Goal: Task Accomplishment & Management: Manage account settings

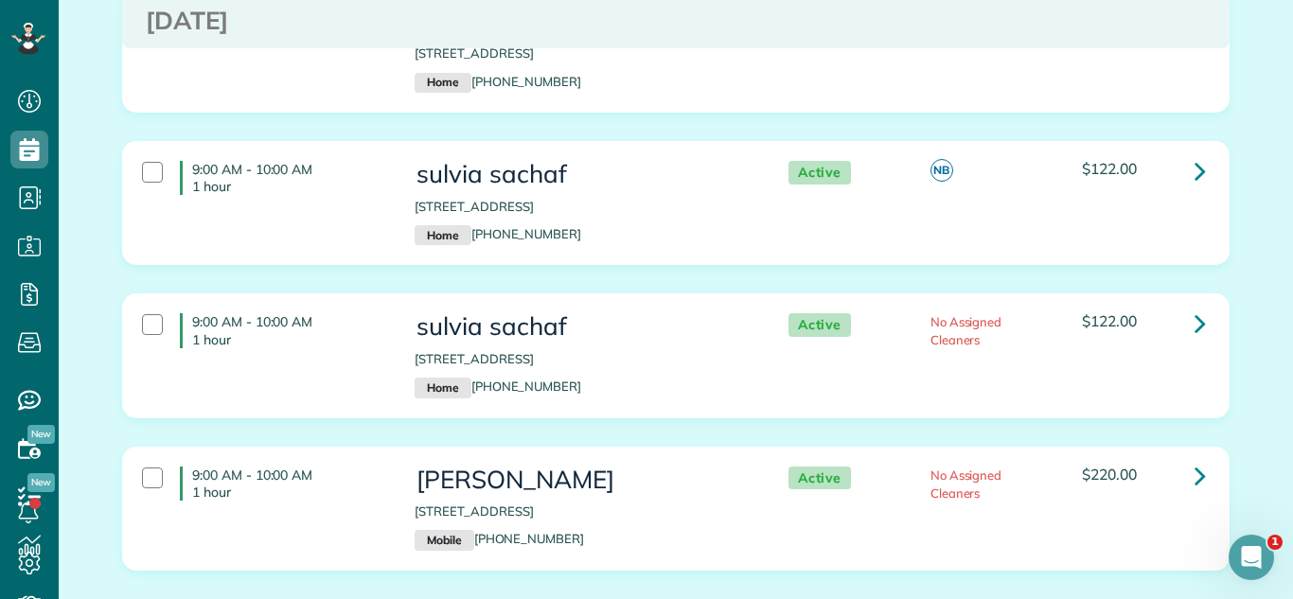
scroll to position [387, 0]
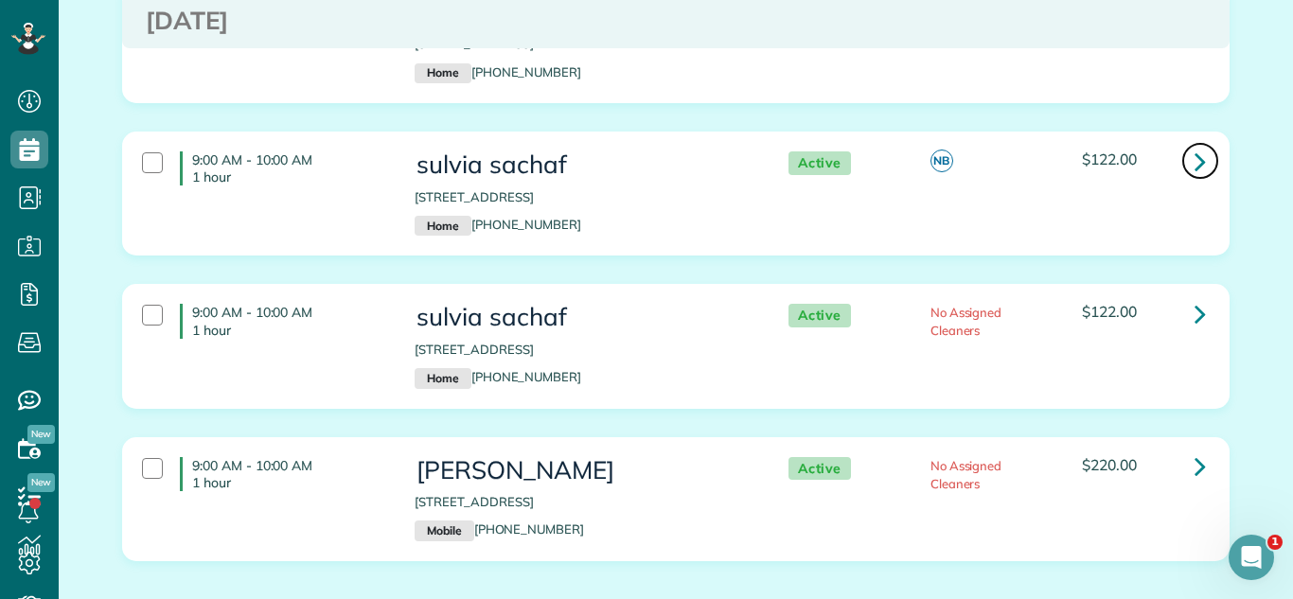
click at [1206, 157] on link at bounding box center [1201, 161] width 38 height 38
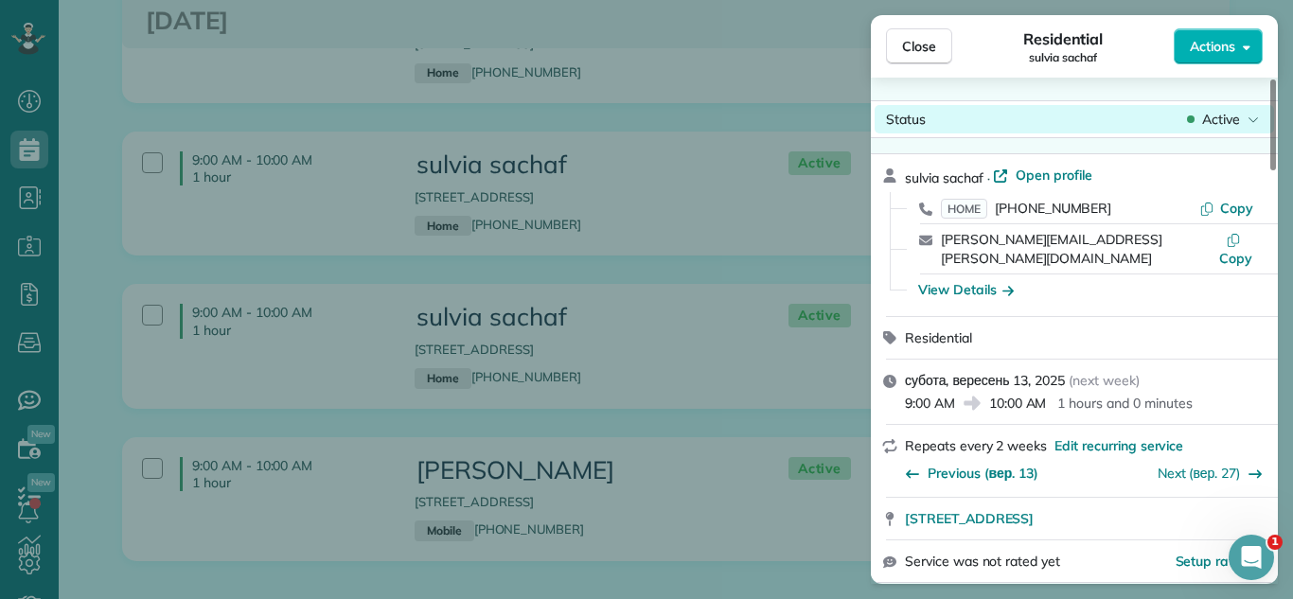
click at [1203, 112] on span "Active" at bounding box center [1222, 119] width 38 height 19
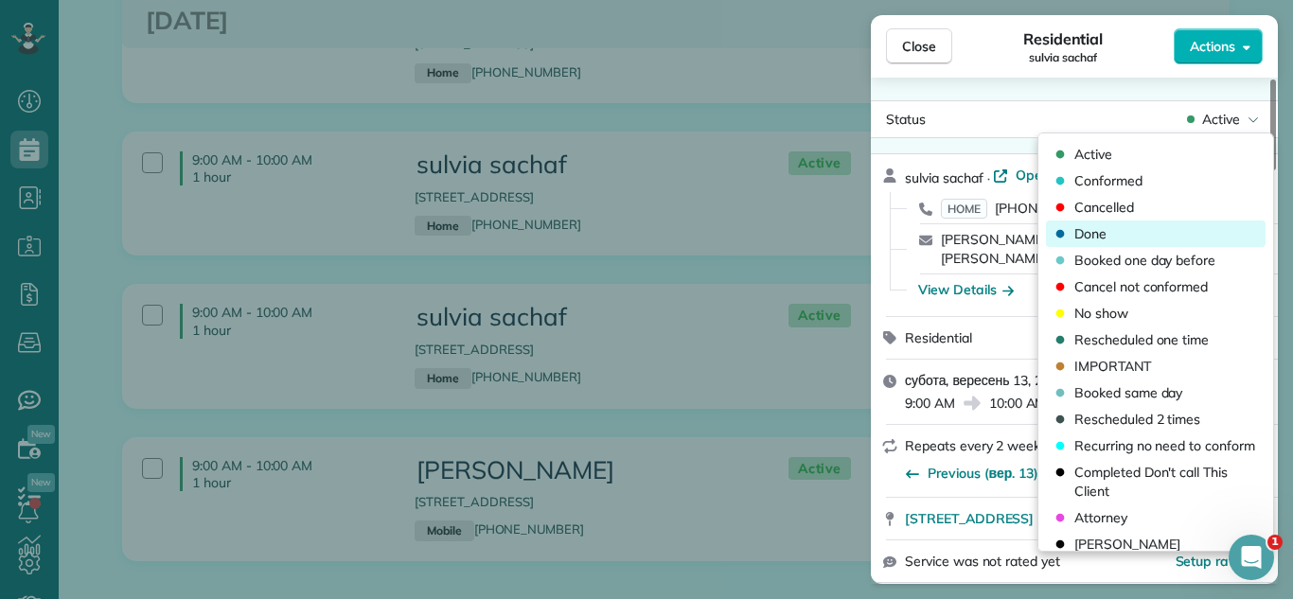
click at [1149, 227] on div "Done" at bounding box center [1156, 234] width 220 height 27
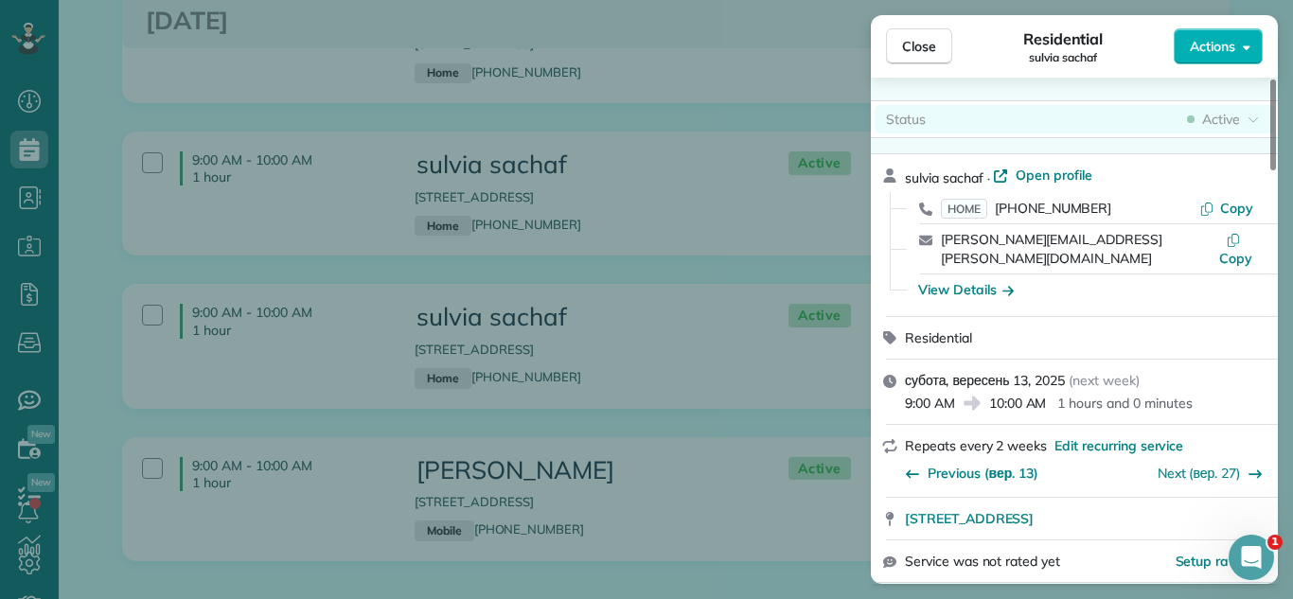
click at [1206, 120] on div "Active" at bounding box center [1224, 119] width 80 height 19
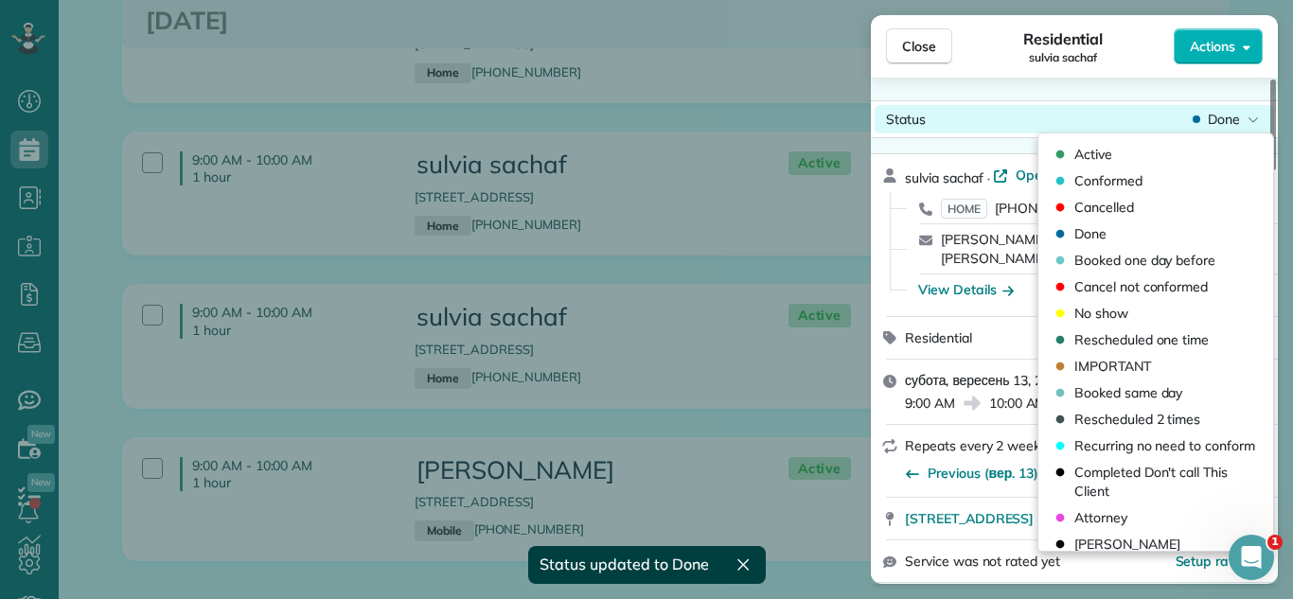
click at [1206, 120] on div "Done" at bounding box center [1226, 119] width 74 height 19
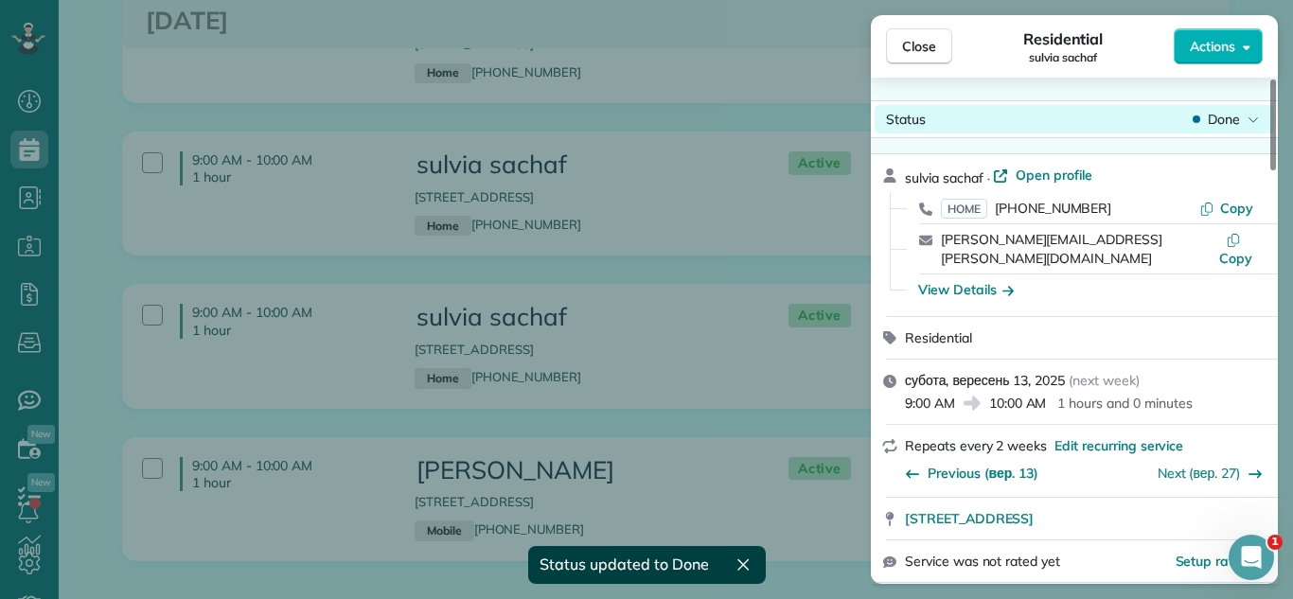
click at [1208, 112] on span "Done" at bounding box center [1224, 119] width 32 height 19
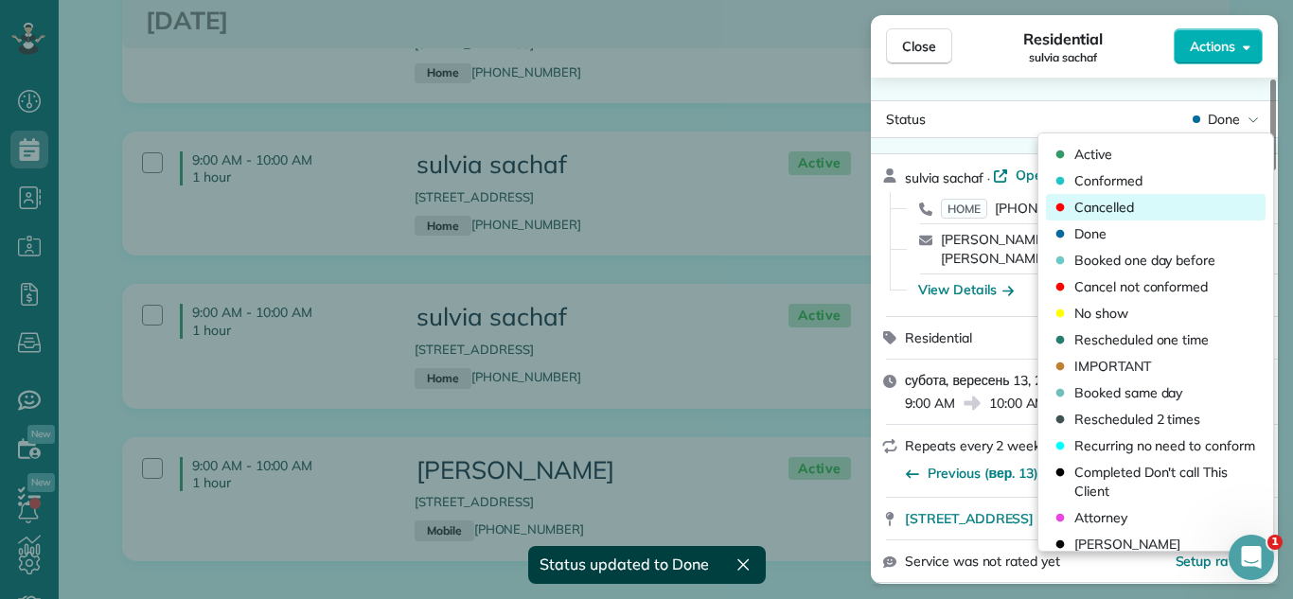
click at [1161, 197] on div "Cancelled" at bounding box center [1156, 207] width 220 height 27
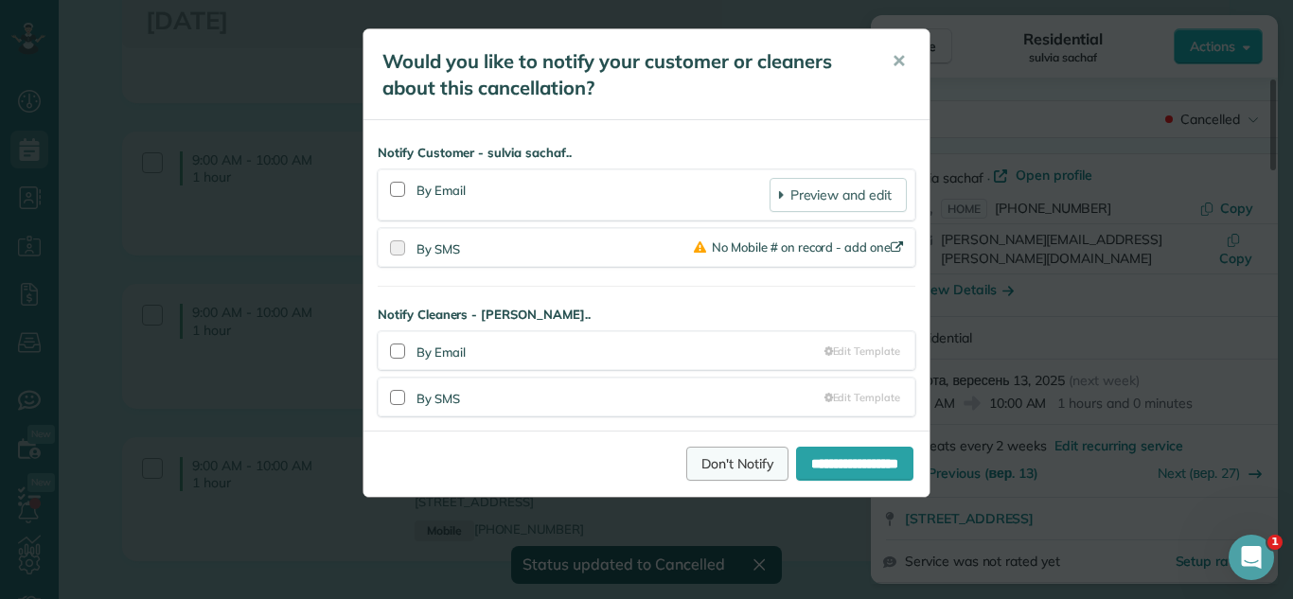
click at [712, 463] on link "Don't Notify" at bounding box center [737, 464] width 102 height 34
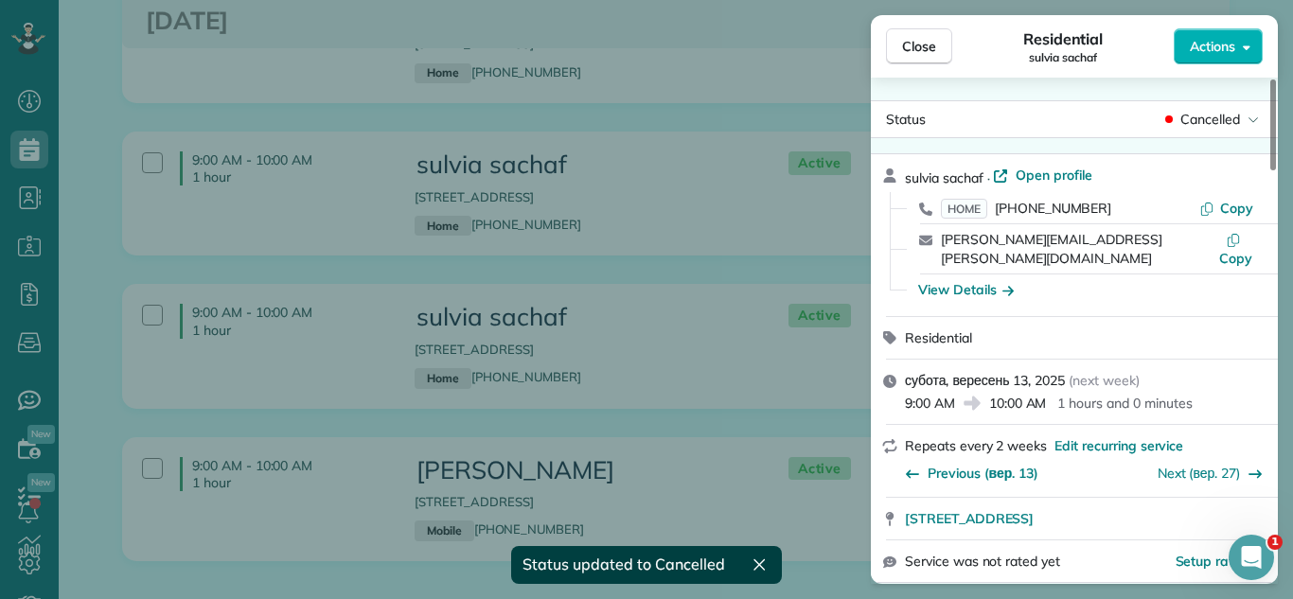
click at [735, 435] on div "Close Residential sulvia sachaf Actions Status Cancelled sulvia sachaf · Open p…" at bounding box center [646, 299] width 1293 height 599
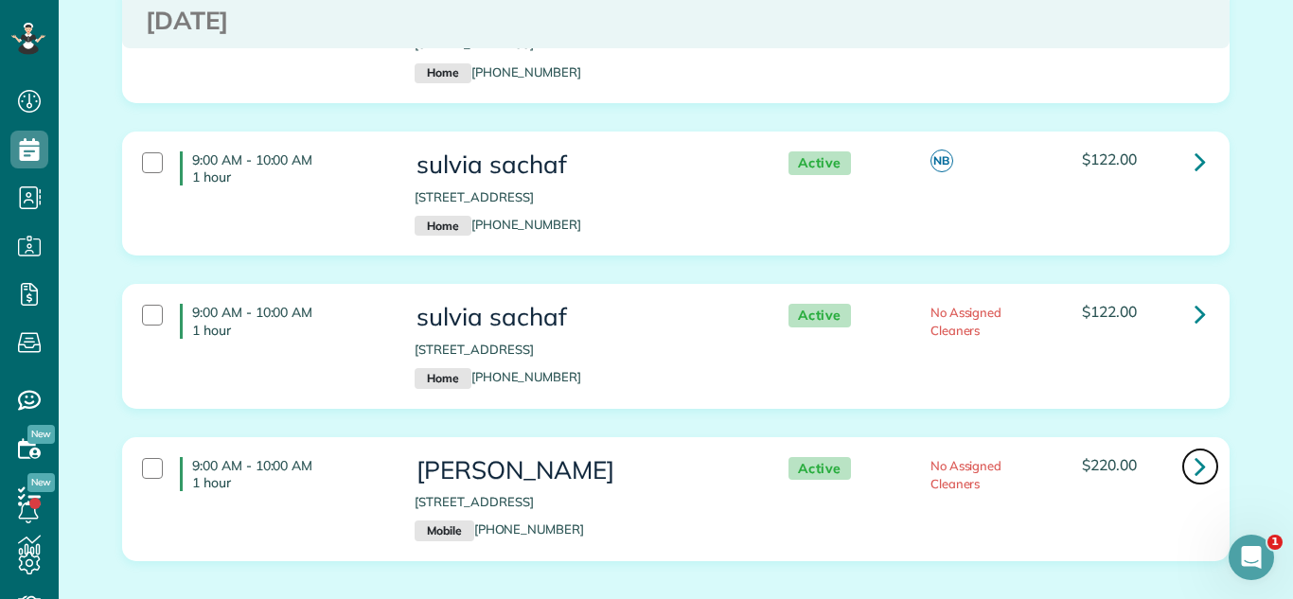
click at [1191, 468] on link at bounding box center [1201, 467] width 38 height 38
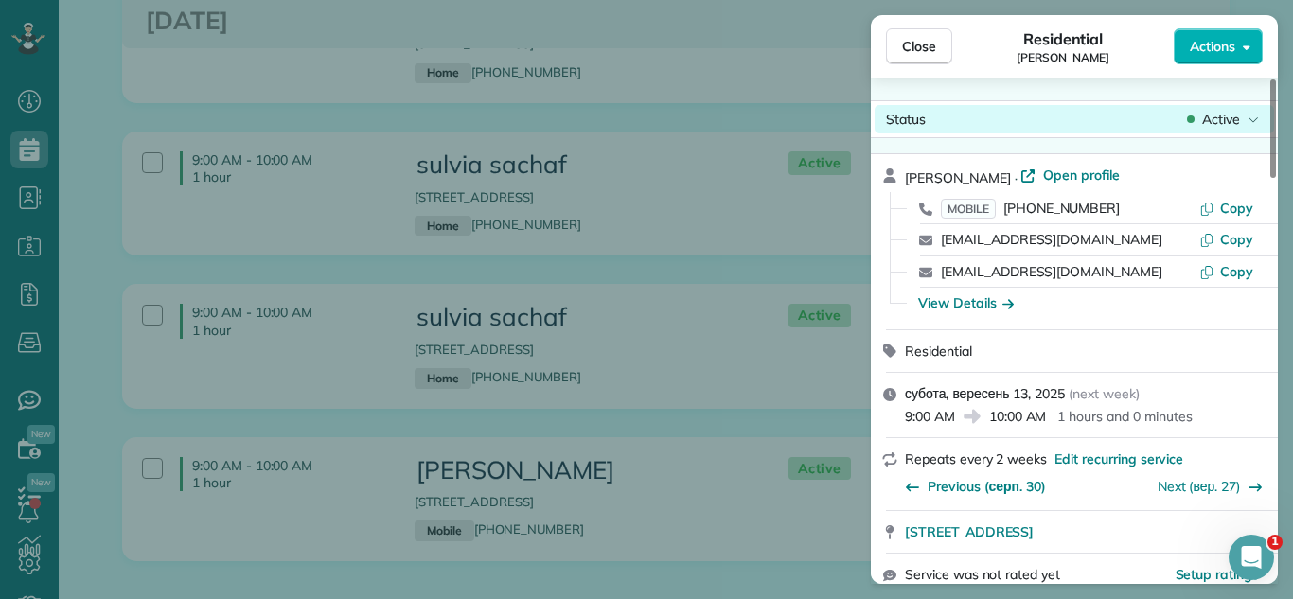
click at [1218, 116] on span "Active" at bounding box center [1222, 119] width 38 height 19
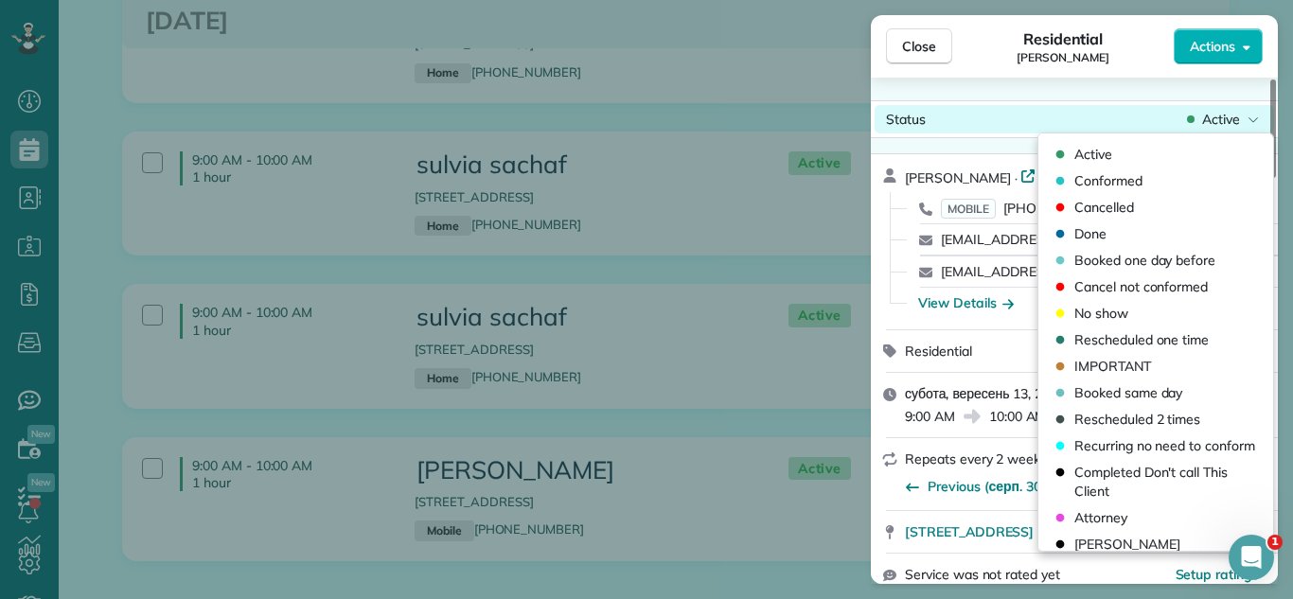
drag, startPoint x: 1131, startPoint y: 212, endPoint x: 981, endPoint y: 124, distance: 173.6
click at [1129, 212] on span "Cancelled" at bounding box center [1105, 207] width 60 height 19
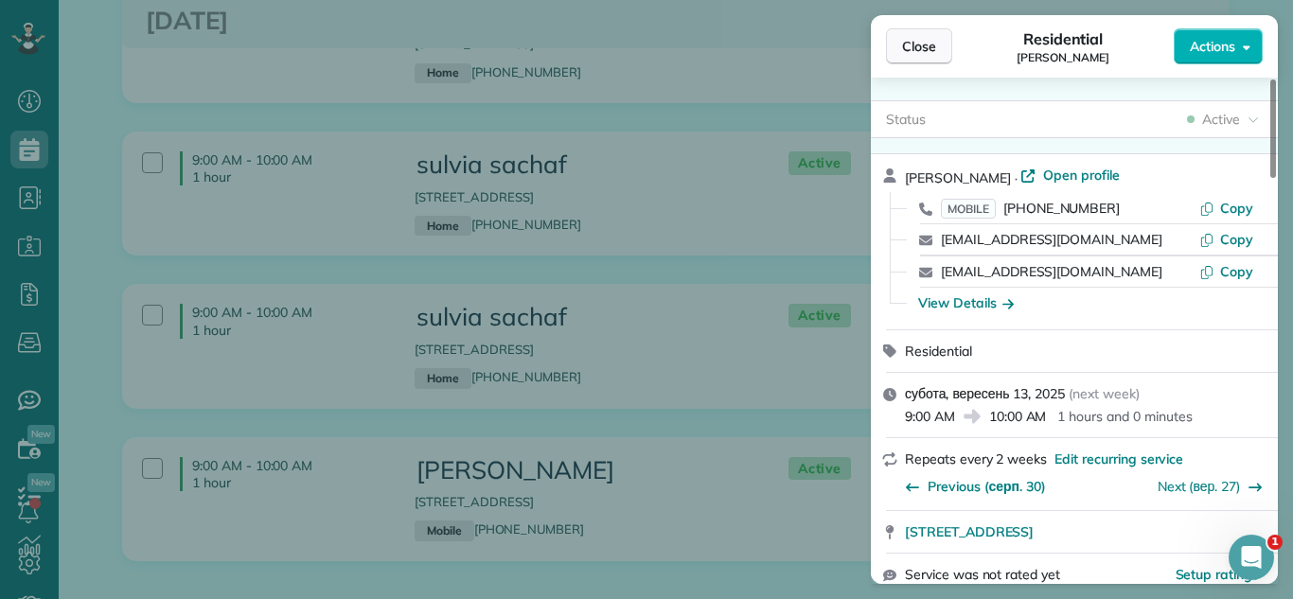
click at [902, 57] on button "Close" at bounding box center [919, 46] width 66 height 36
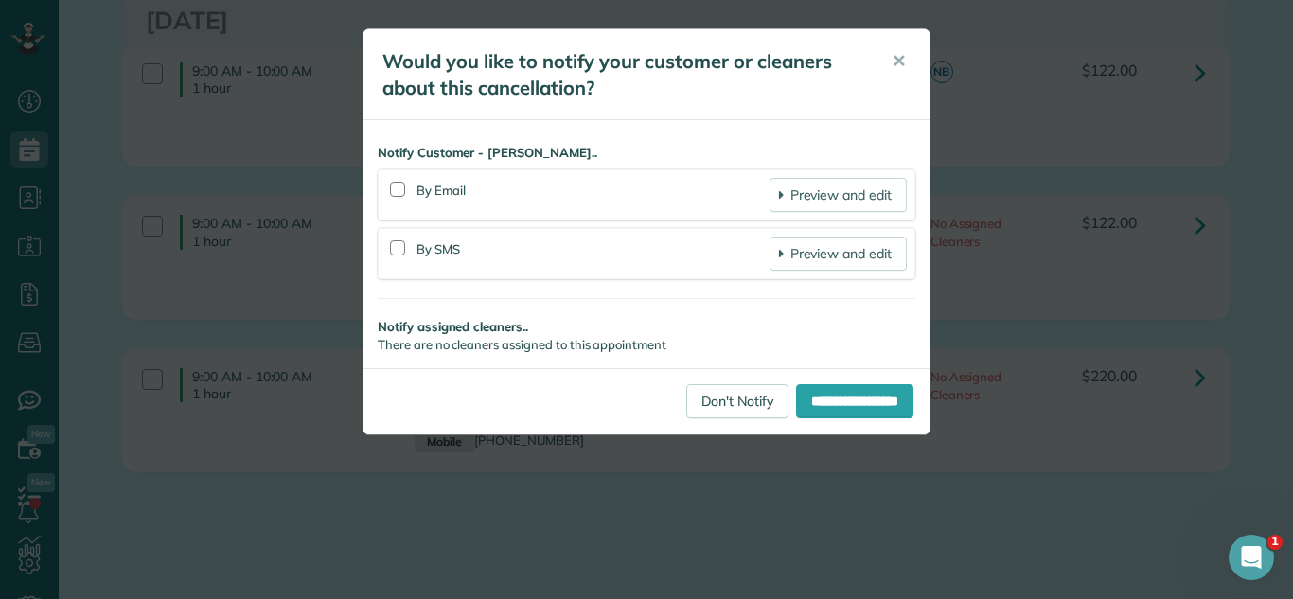
scroll to position [491, 0]
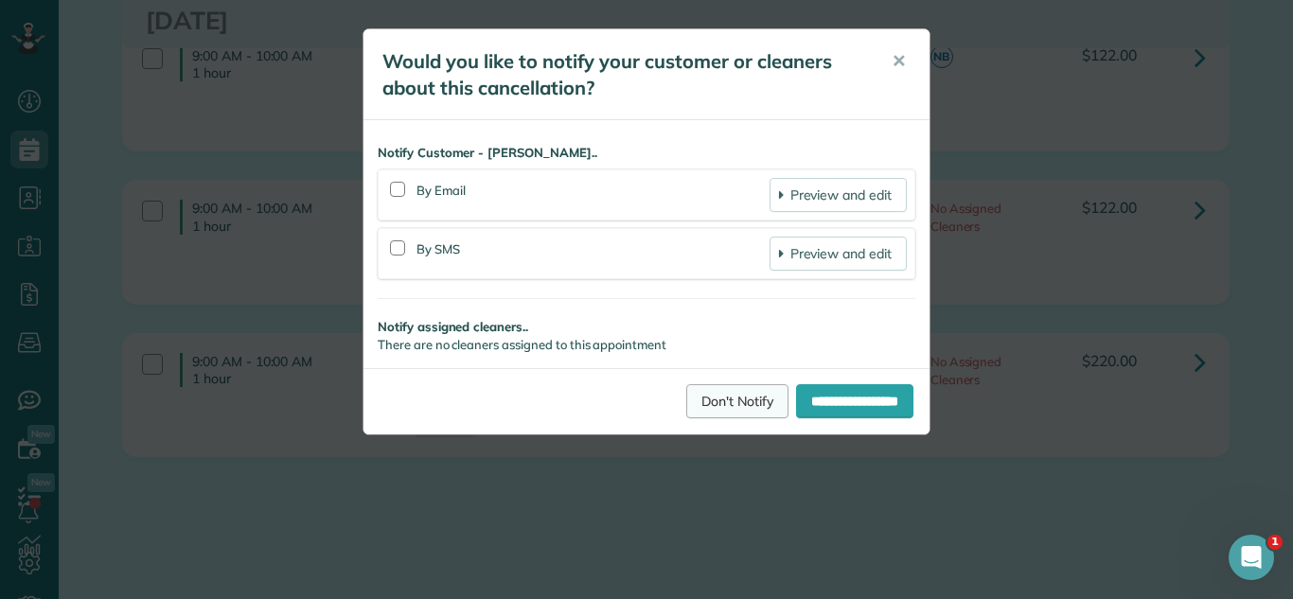
click at [703, 413] on link "Don't Notify" at bounding box center [737, 401] width 102 height 34
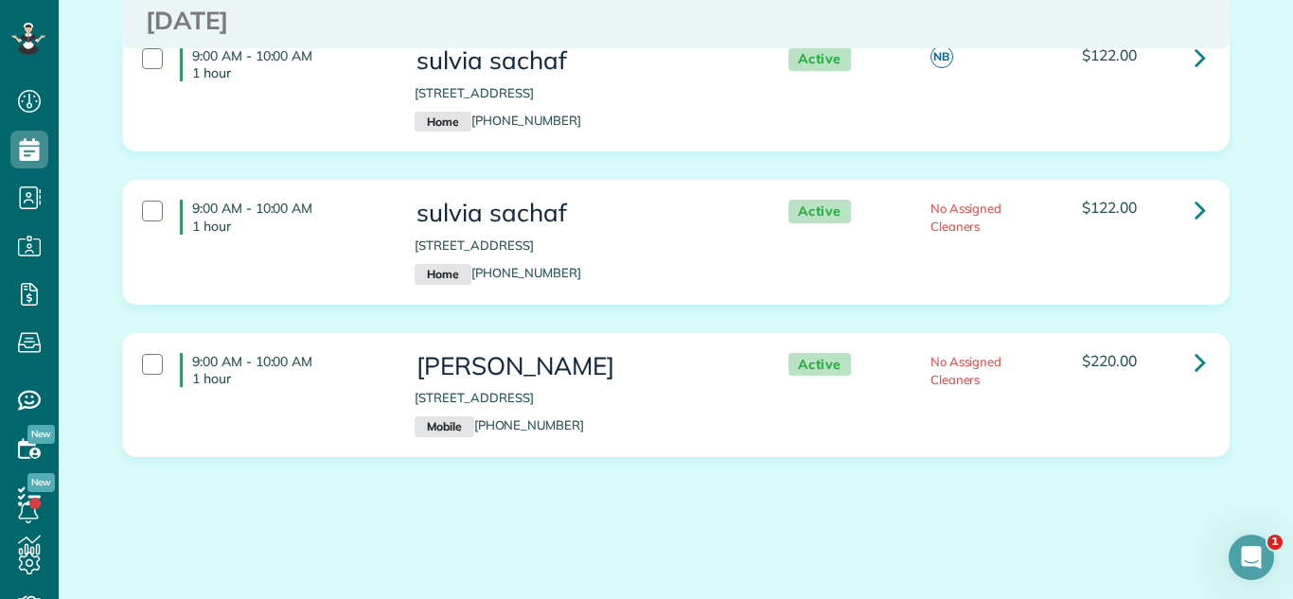
drag, startPoint x: 886, startPoint y: 481, endPoint x: 800, endPoint y: 475, distance: 86.4
click at [886, 482] on div "9:00 AM - 10:00 AM 1 hour David DePino 837 West Windsor Avenue Chicago IL 60640…" at bounding box center [676, 409] width 1136 height 152
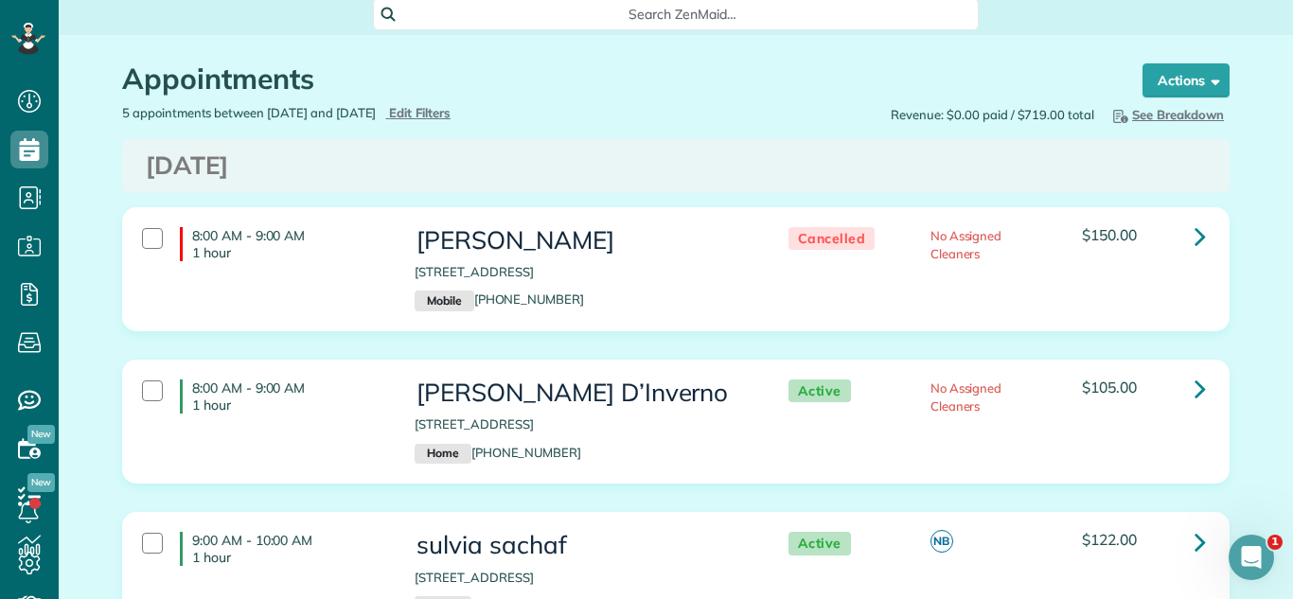
scroll to position [0, 0]
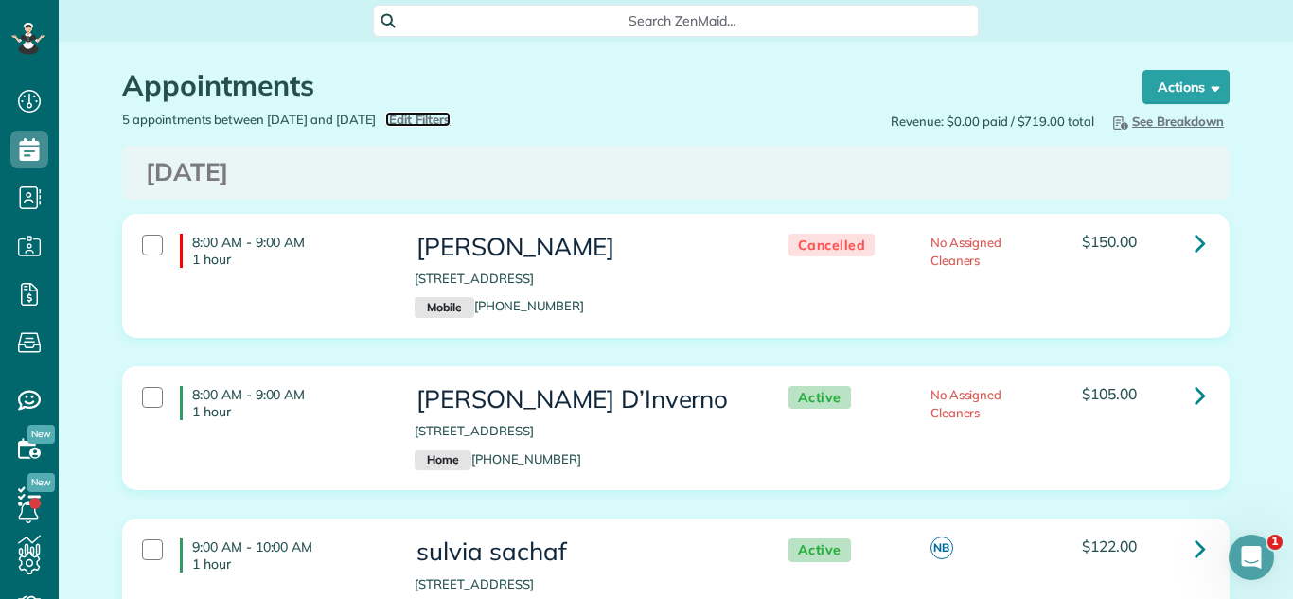
click at [451, 116] on span "Edit Filters" at bounding box center [420, 119] width 62 height 15
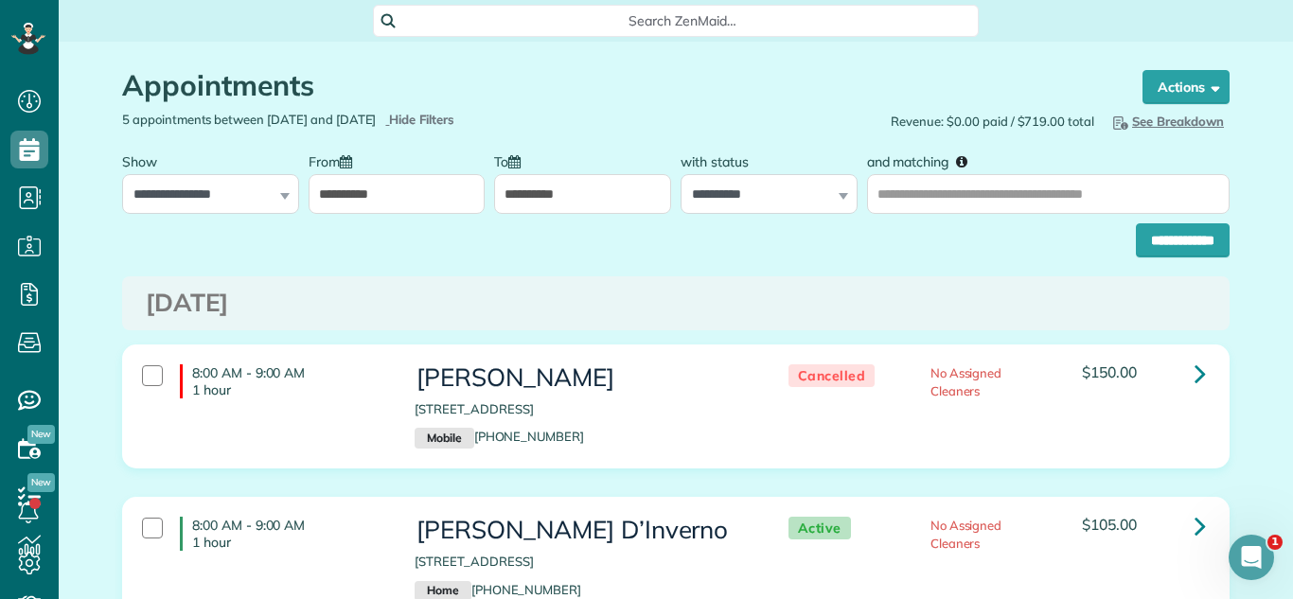
click at [401, 200] on input "**********" at bounding box center [397, 194] width 177 height 40
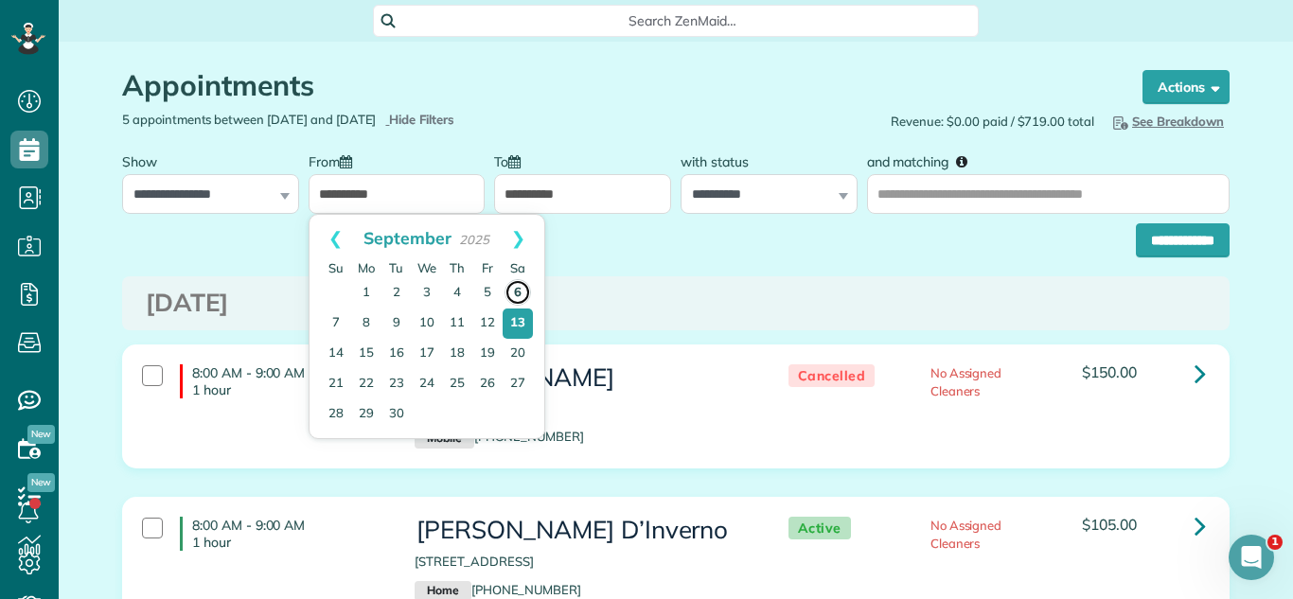
click at [524, 294] on link "6" at bounding box center [518, 292] width 27 height 27
type input "**********"
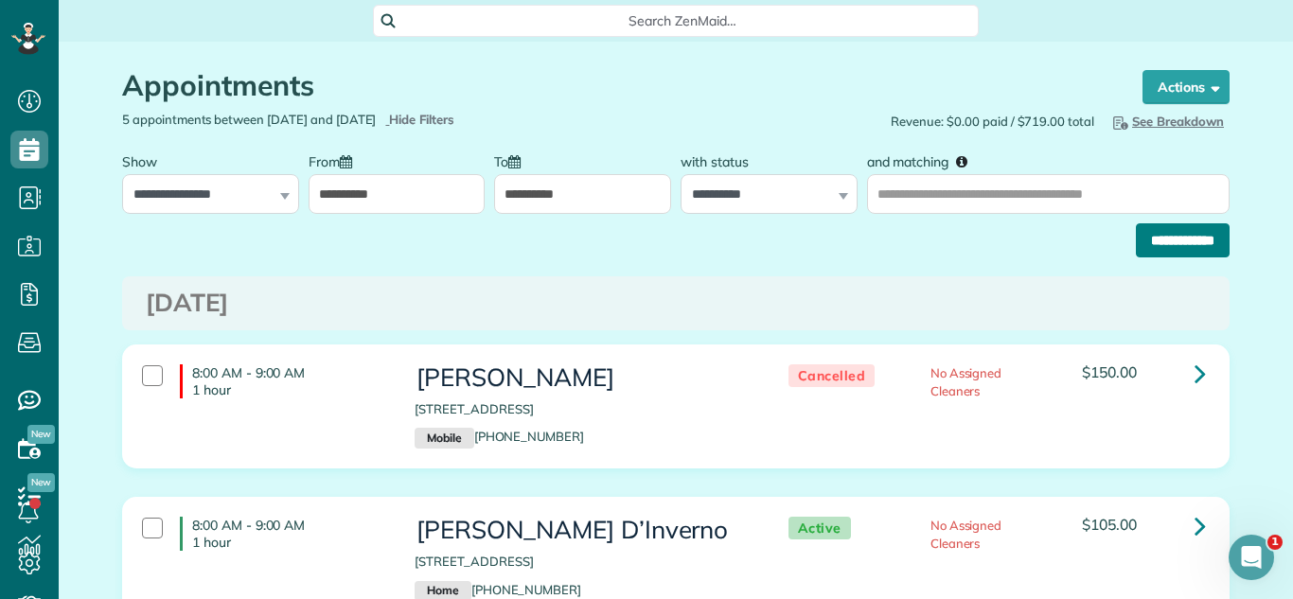
click at [1199, 252] on input "**********" at bounding box center [1183, 240] width 94 height 34
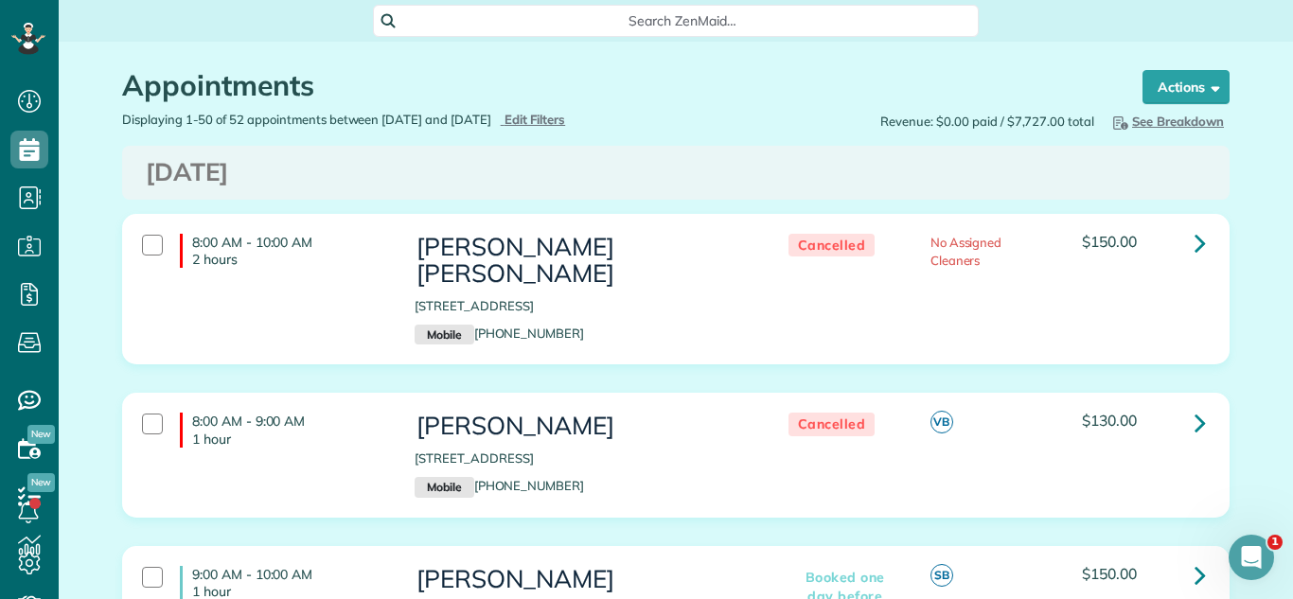
click at [1009, 162] on h3 "[DATE]" at bounding box center [676, 172] width 1060 height 27
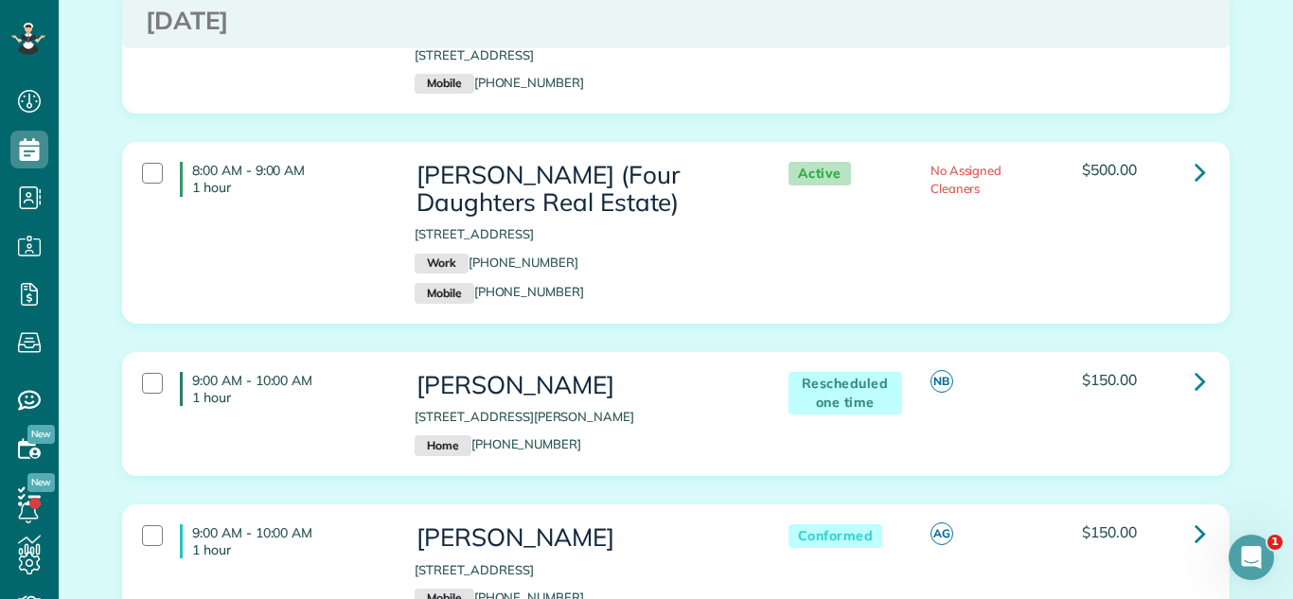
scroll to position [1754, 0]
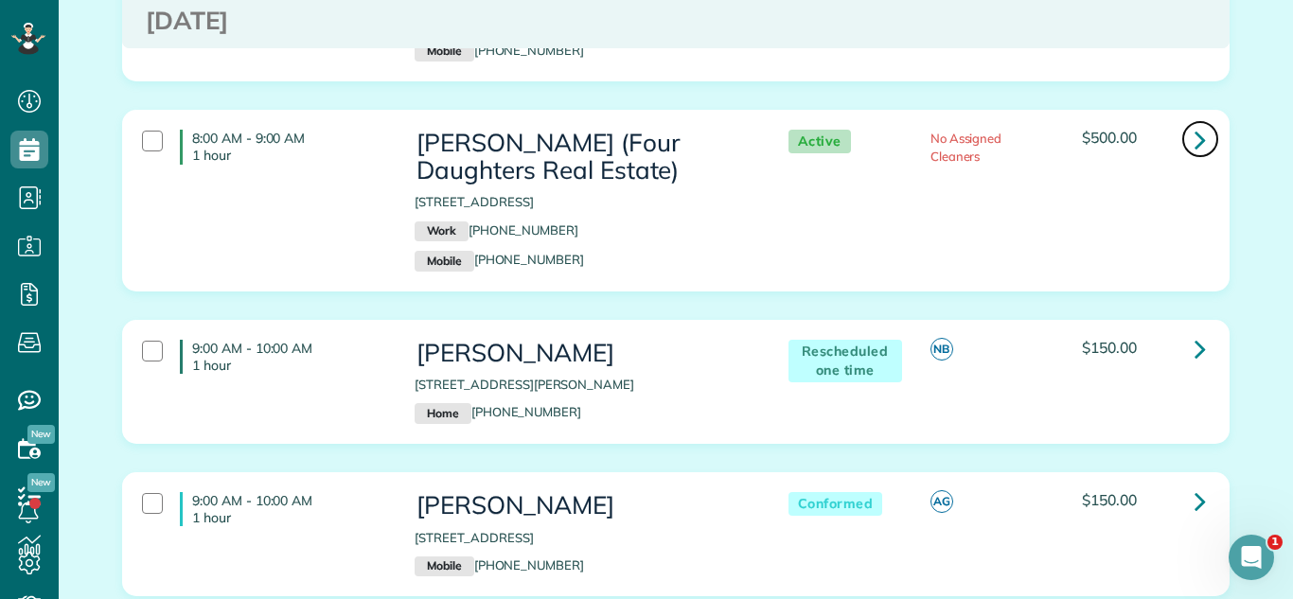
click at [1176, 130] on div "8:00 AM - 9:00 AM 1 hour [PERSON_NAME] (Four Daughters Real Estate) [STREET_ADD…" at bounding box center [676, 200] width 1106 height 179
click at [1205, 123] on icon at bounding box center [1200, 139] width 11 height 33
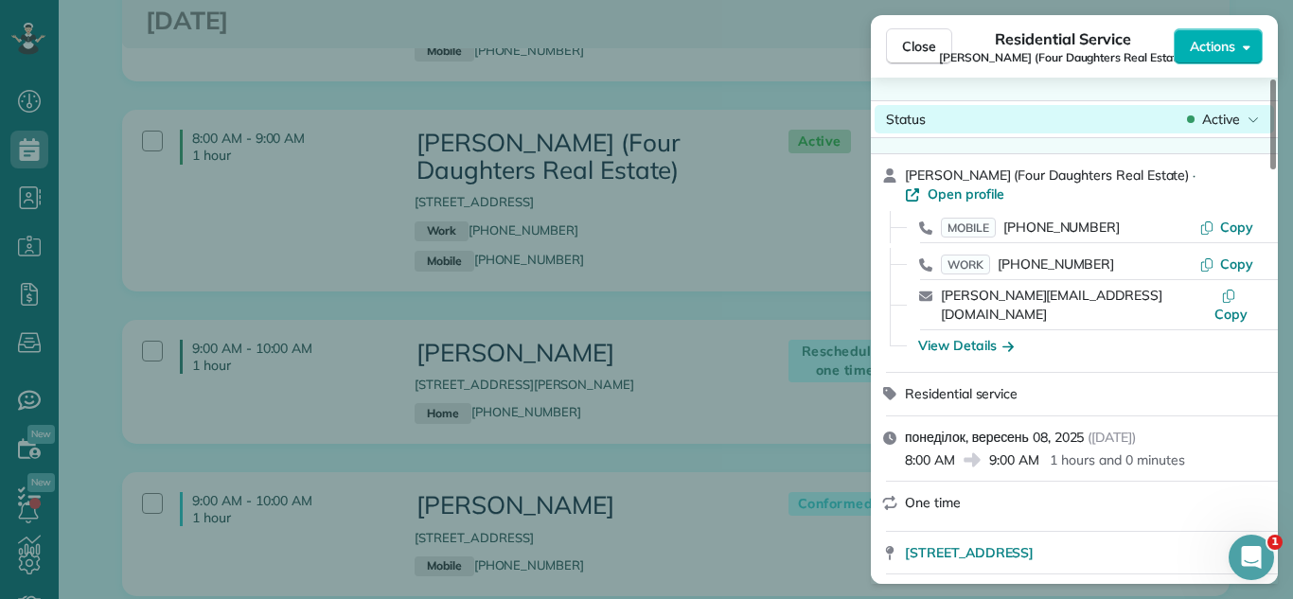
drag, startPoint x: 1220, startPoint y: 102, endPoint x: 1214, endPoint y: 122, distance: 20.7
click at [1217, 110] on div "Status Active" at bounding box center [1074, 119] width 407 height 38
click at [1214, 122] on span "Active" at bounding box center [1222, 119] width 38 height 19
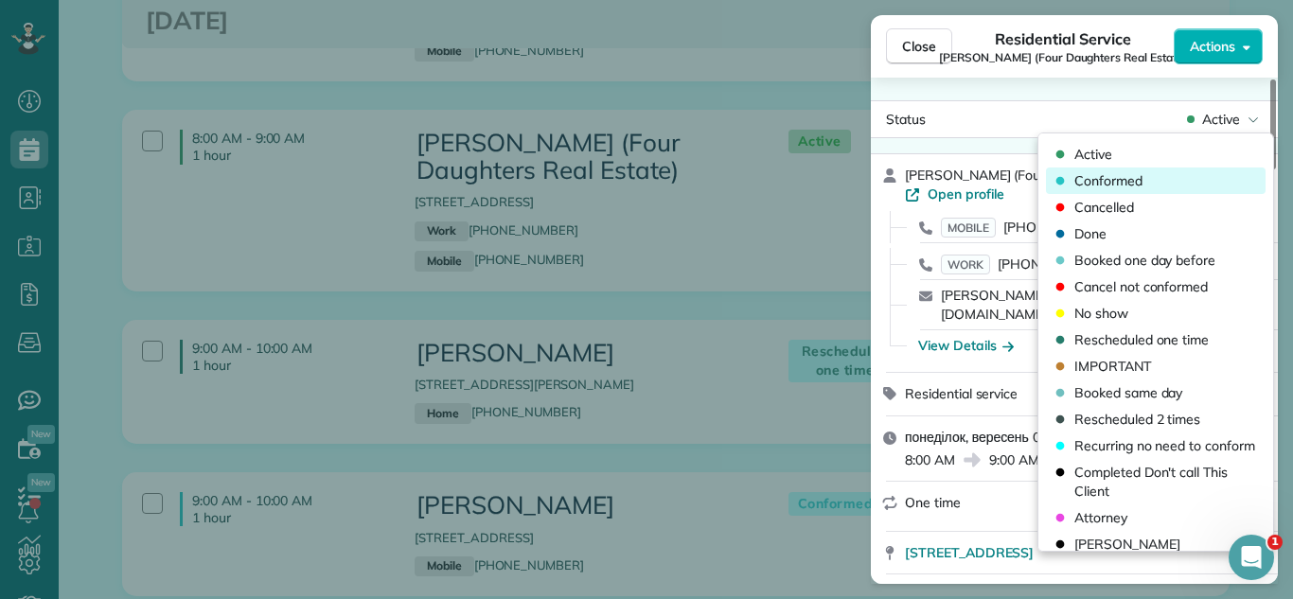
click at [1150, 183] on div "Conformed" at bounding box center [1156, 181] width 220 height 27
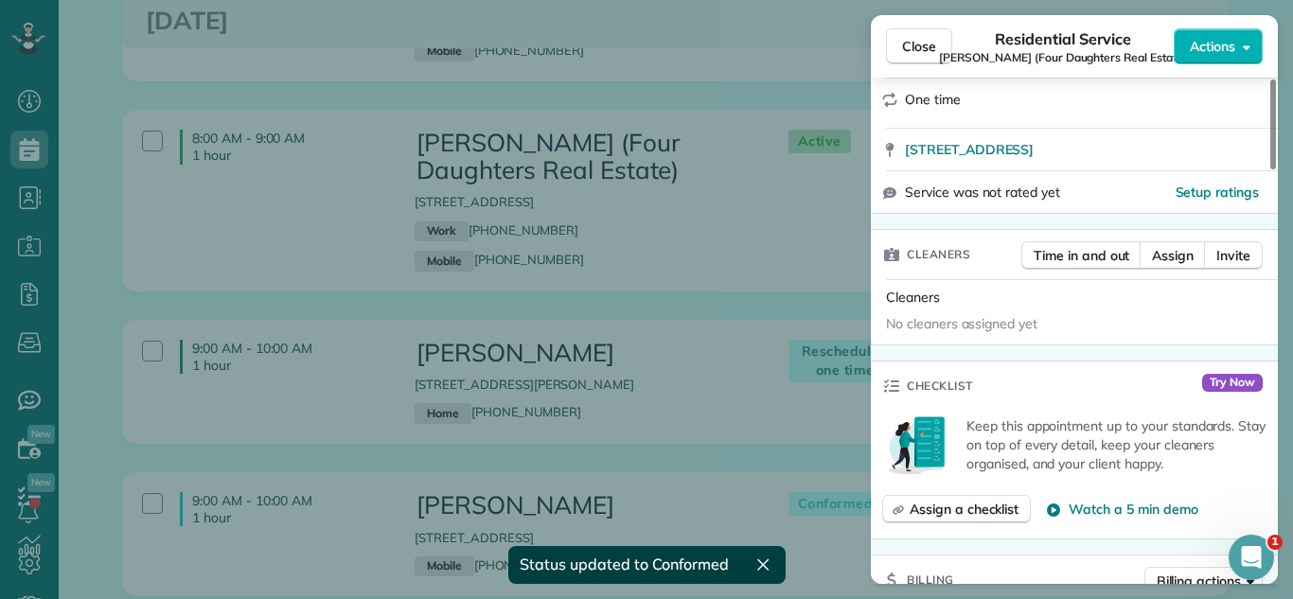
scroll to position [422, 0]
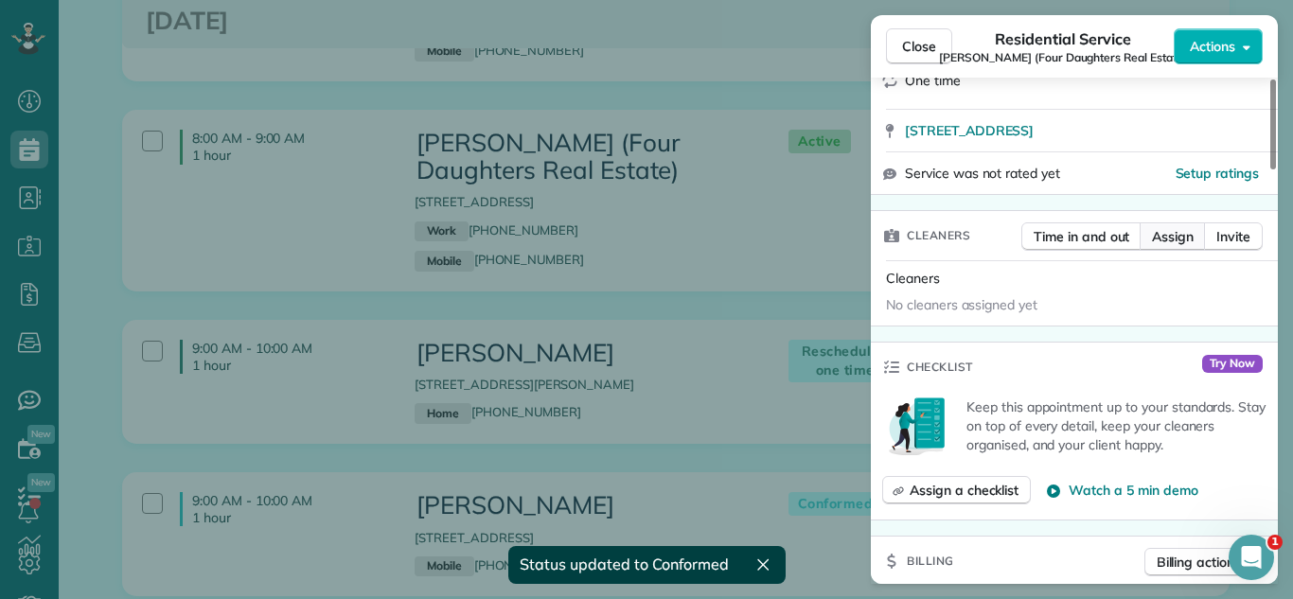
click at [1161, 227] on span "Assign" at bounding box center [1173, 236] width 42 height 19
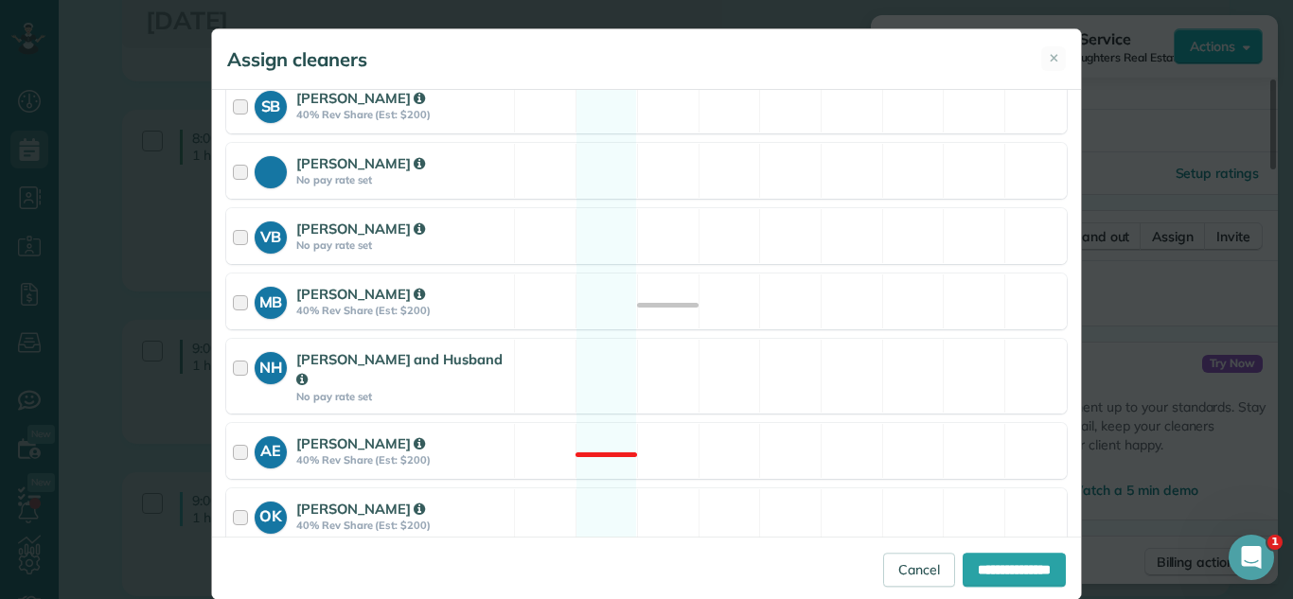
scroll to position [506, 0]
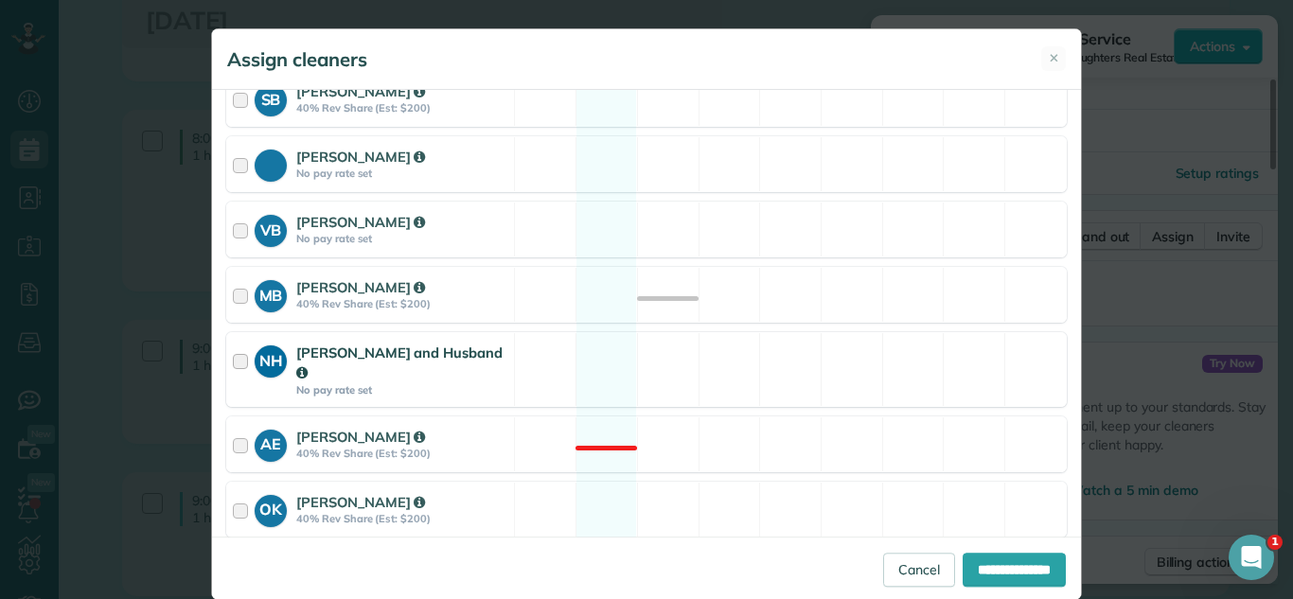
click at [486, 336] on div "NH [PERSON_NAME] and Husband No pay rate set" at bounding box center [370, 369] width 287 height 73
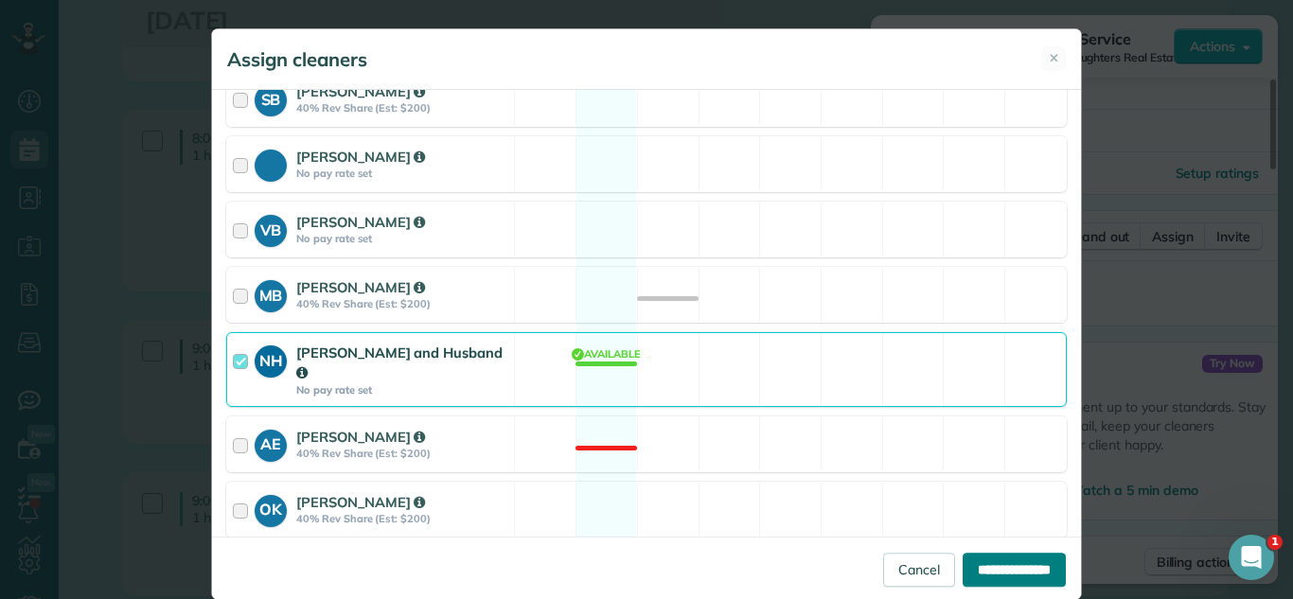
click at [1016, 571] on input "**********" at bounding box center [1014, 570] width 103 height 34
type input "**********"
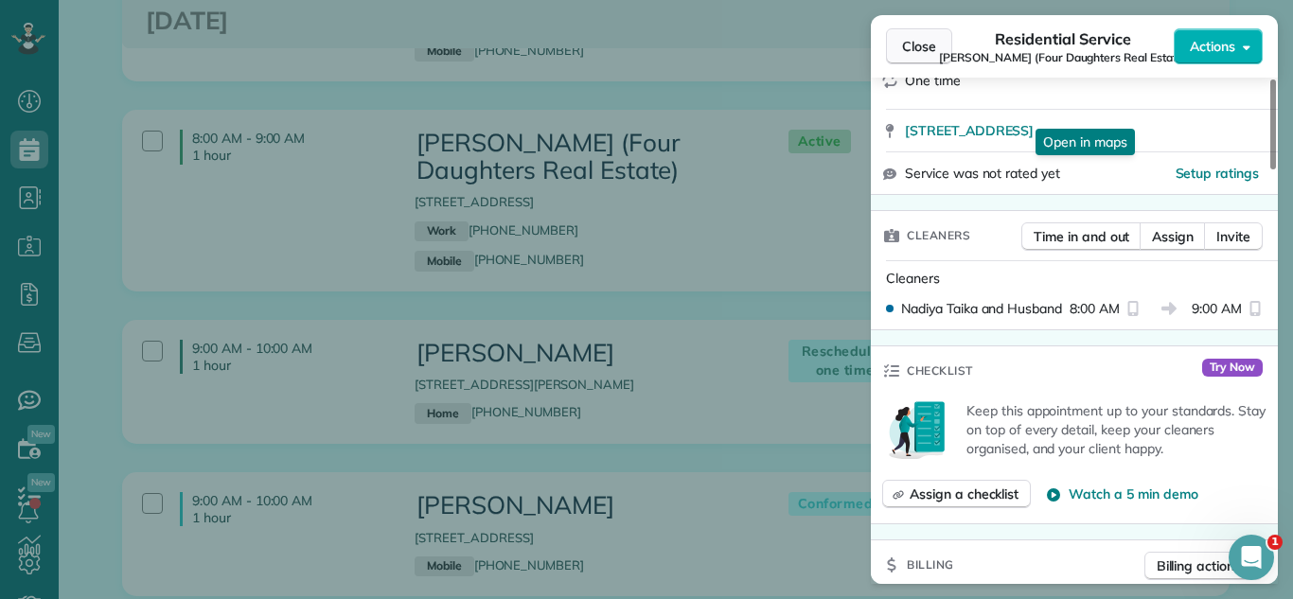
click at [919, 51] on span "Close" at bounding box center [919, 46] width 34 height 19
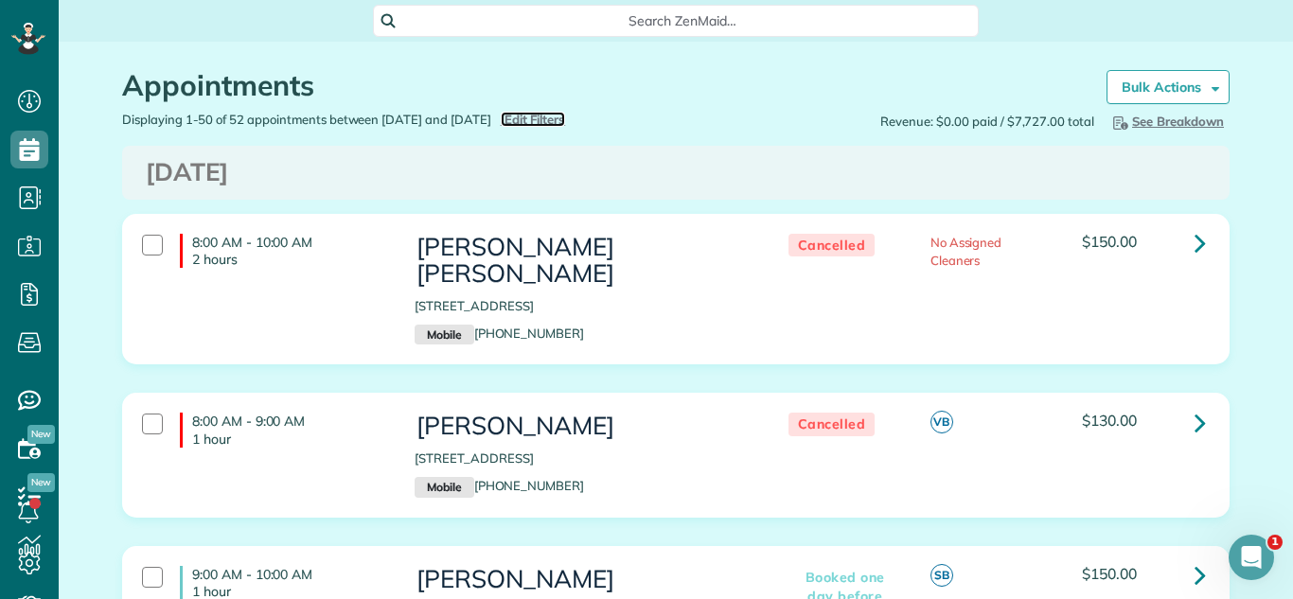
click at [566, 116] on span "Edit Filters" at bounding box center [536, 119] width 62 height 15
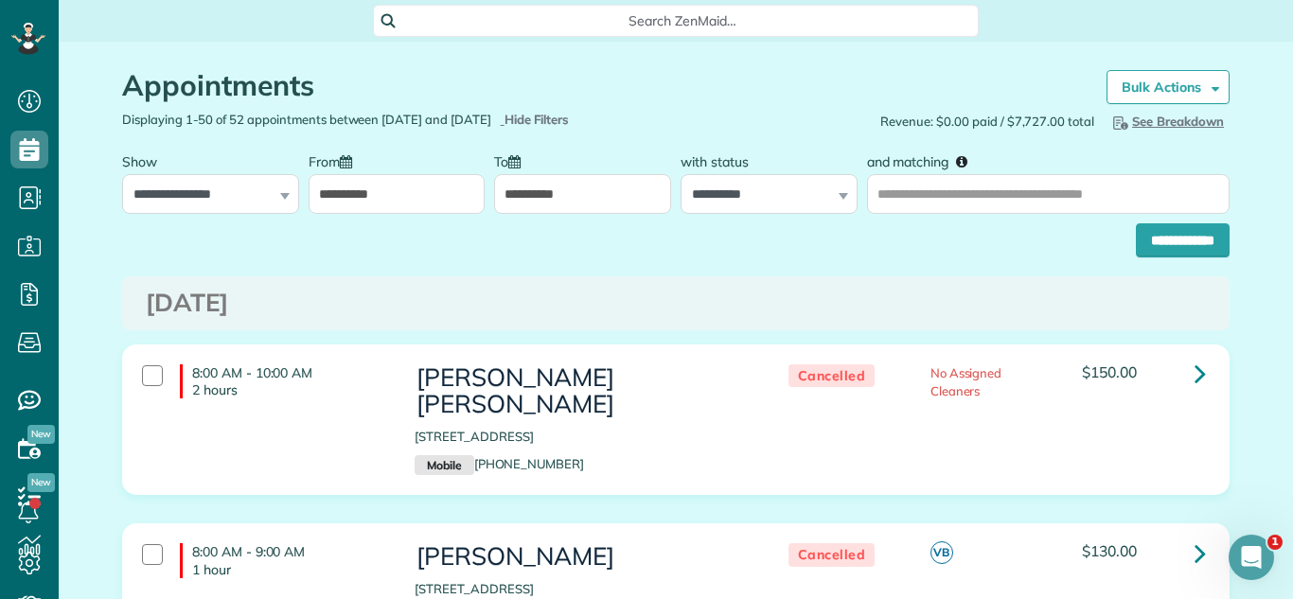
click at [397, 203] on input "**********" at bounding box center [397, 194] width 177 height 40
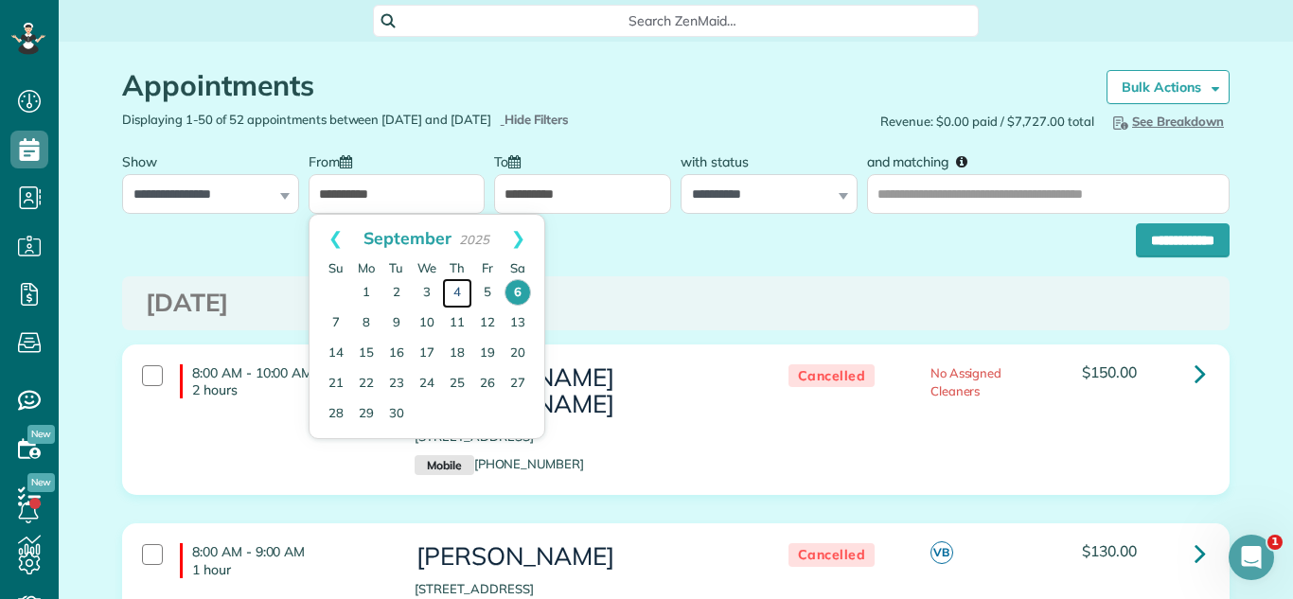
drag, startPoint x: 455, startPoint y: 287, endPoint x: 556, endPoint y: 308, distance: 102.5
click at [454, 287] on link "4" at bounding box center [457, 293] width 30 height 30
type input "**********"
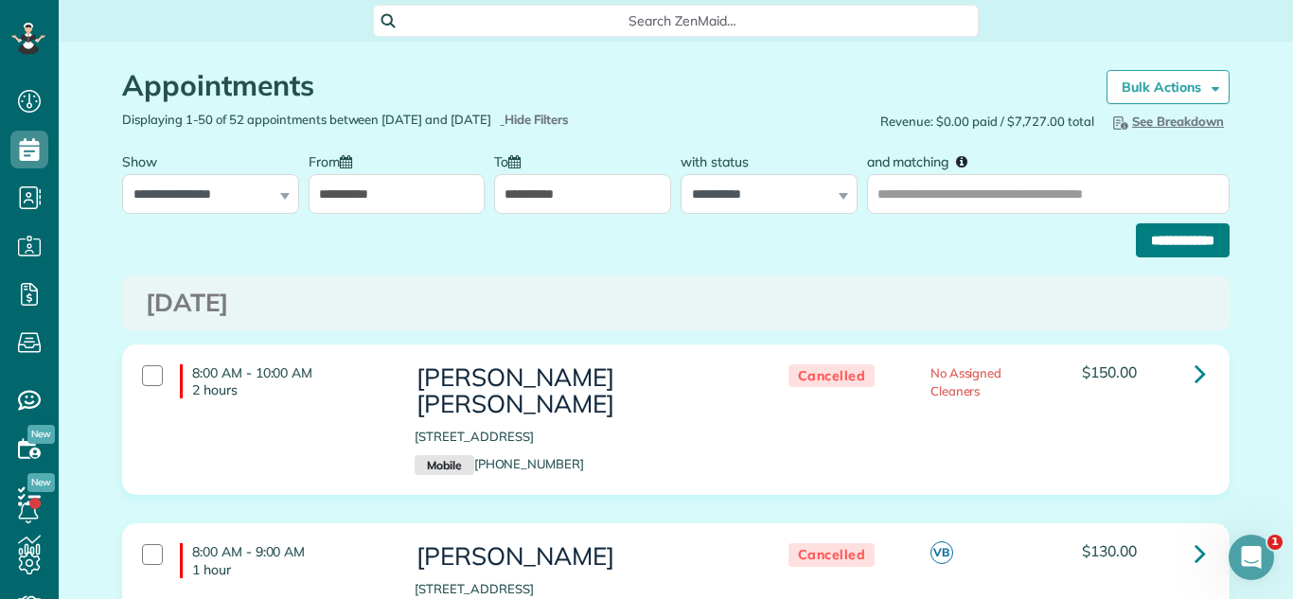
click at [1172, 239] on input "**********" at bounding box center [1183, 240] width 94 height 34
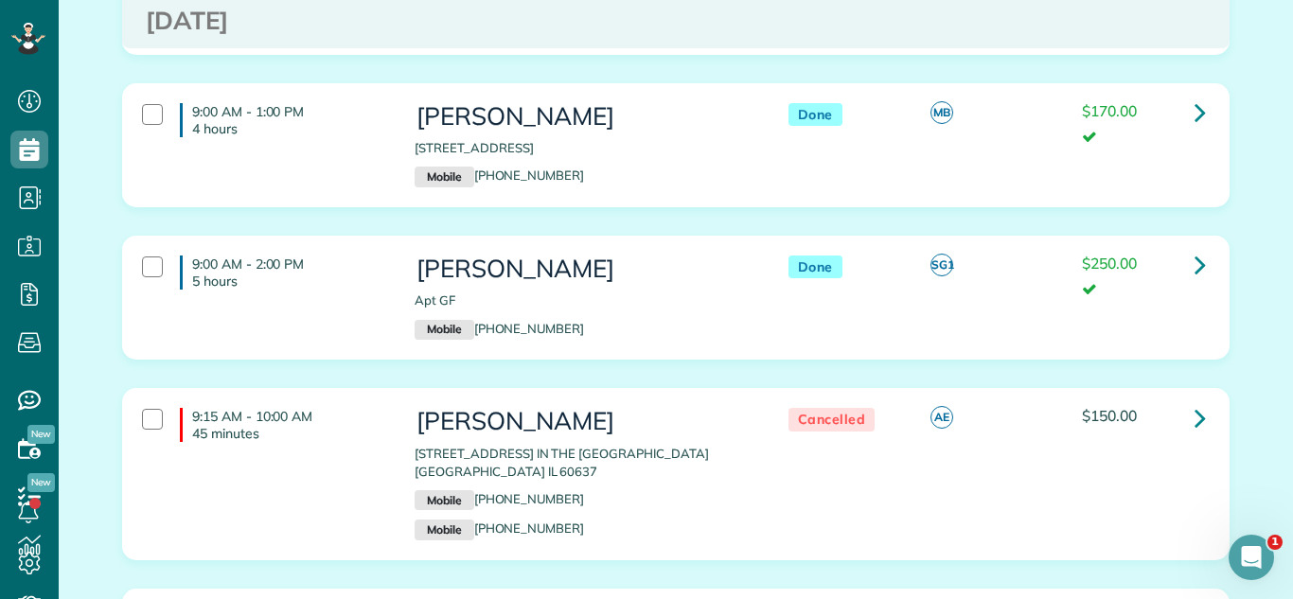
scroll to position [754, 0]
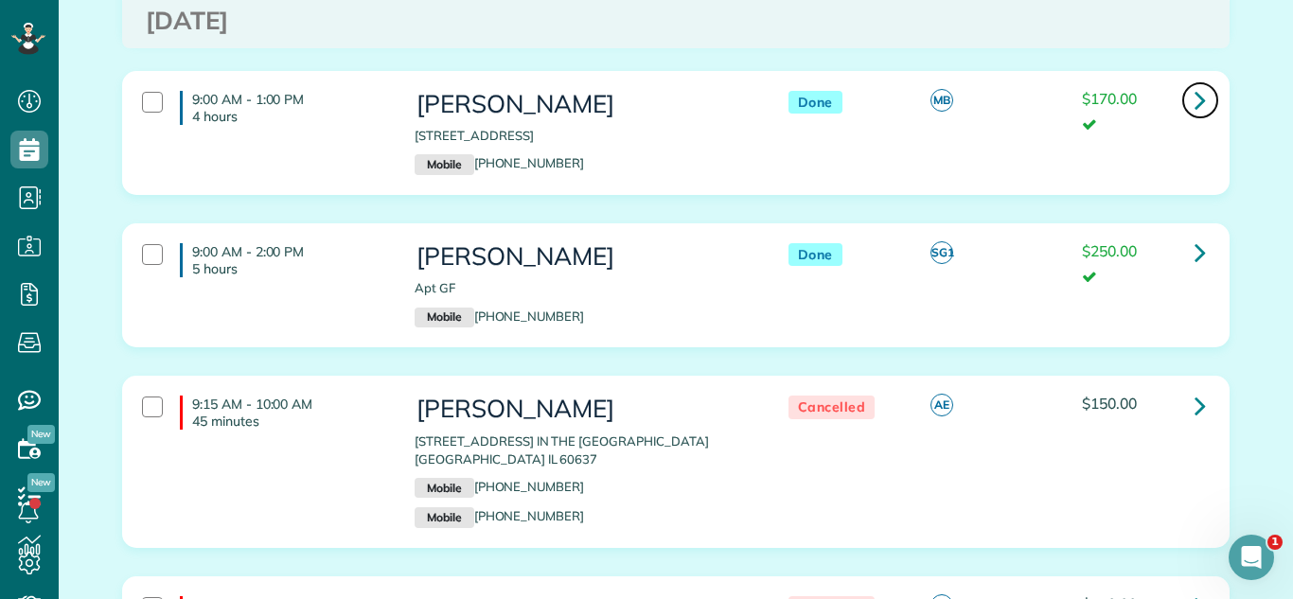
click at [1204, 94] on icon at bounding box center [1200, 99] width 11 height 33
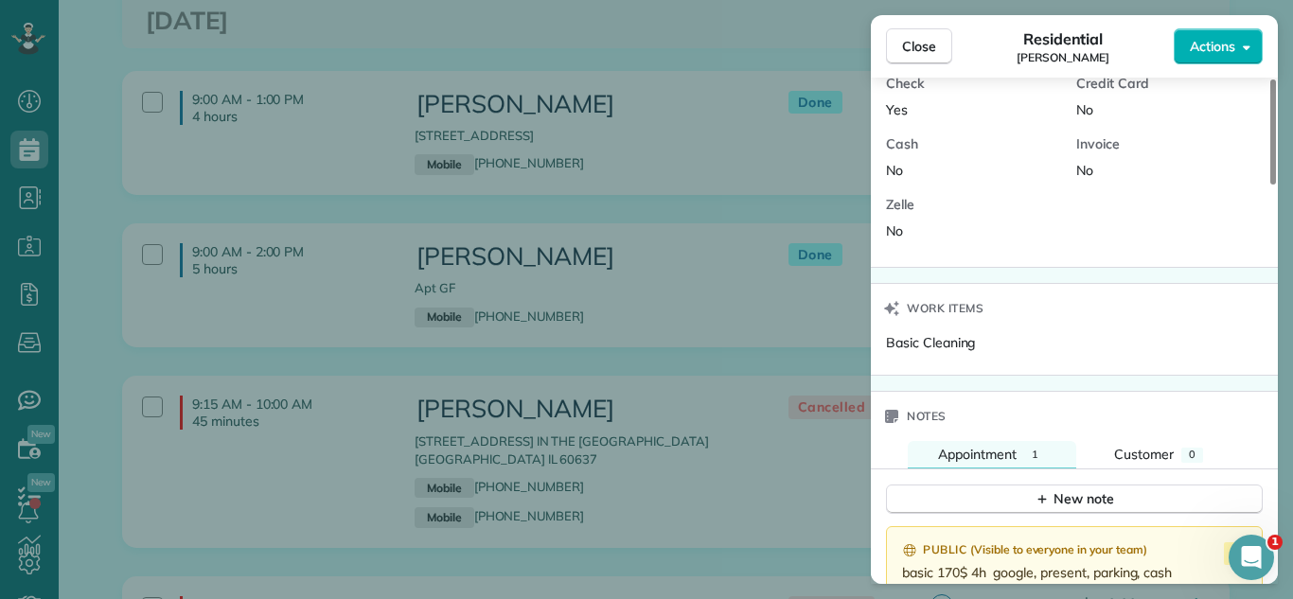
scroll to position [1504, 0]
